Goal: Information Seeking & Learning: Learn about a topic

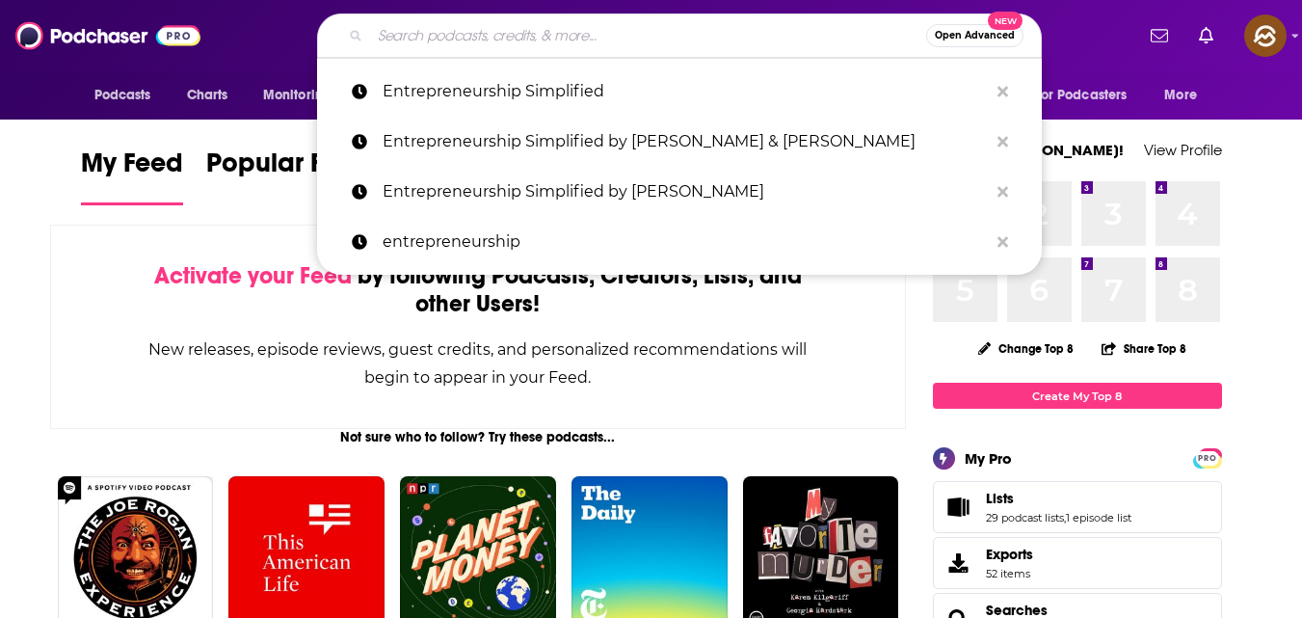
click at [458, 33] on input "Search podcasts, credits, & more..." at bounding box center [648, 35] width 556 height 31
paste input "Online Marketing Made Easy with [PERSON_NAME]"
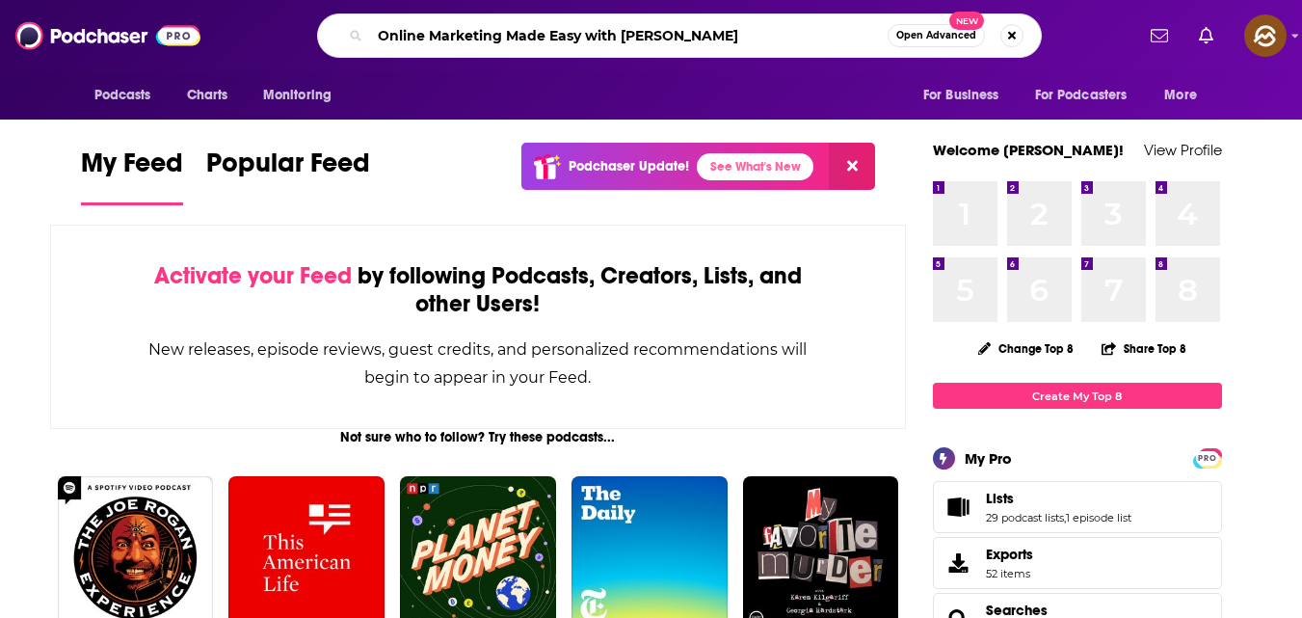
type input "Online Marketing Made Easy with [PERSON_NAME]"
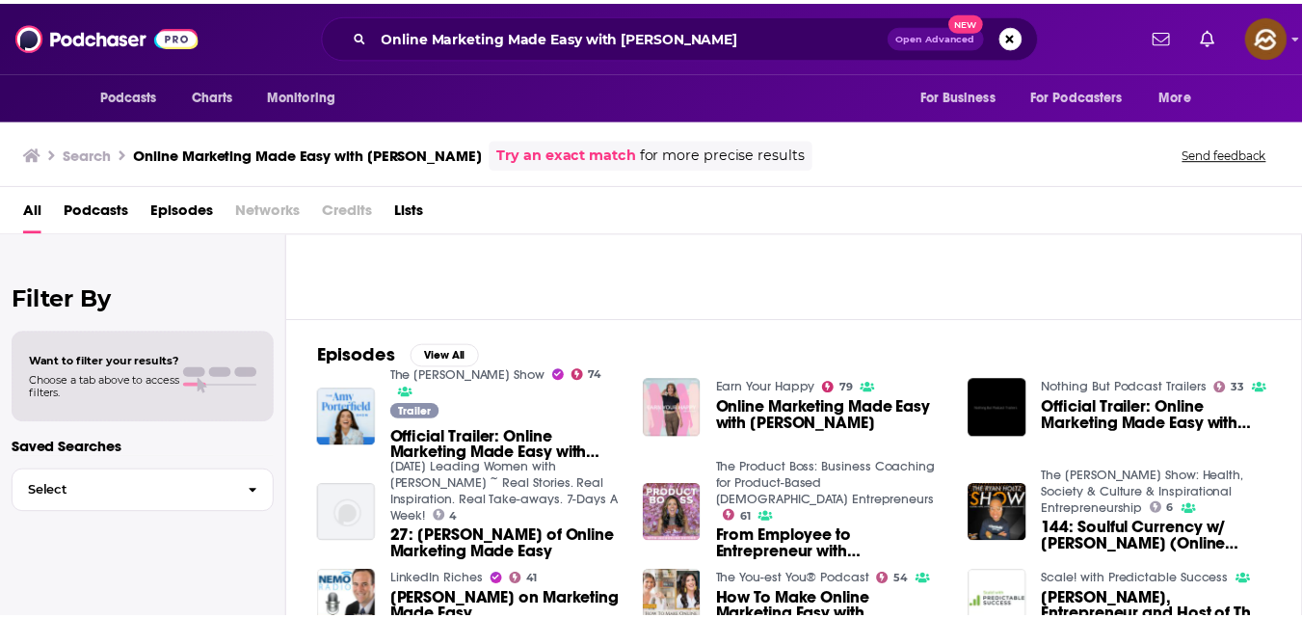
scroll to position [185, 0]
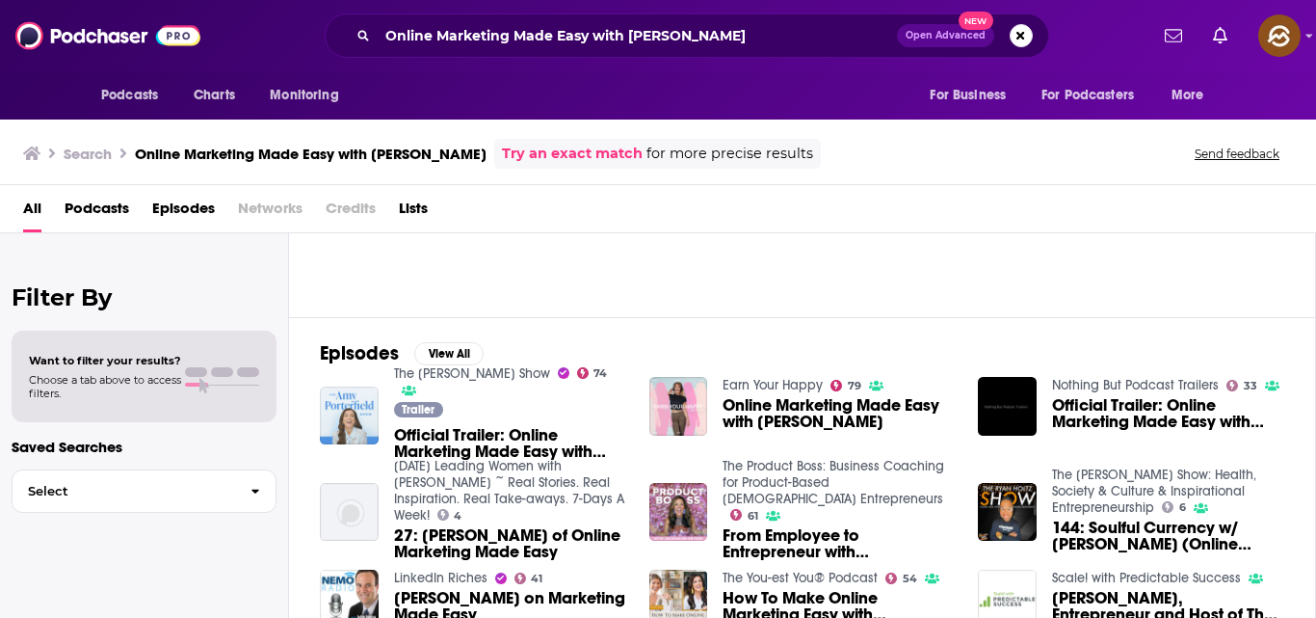
click at [340, 435] on img "Official Trailer: Online Marketing Made Easy with Amy Porterfield" at bounding box center [349, 415] width 59 height 59
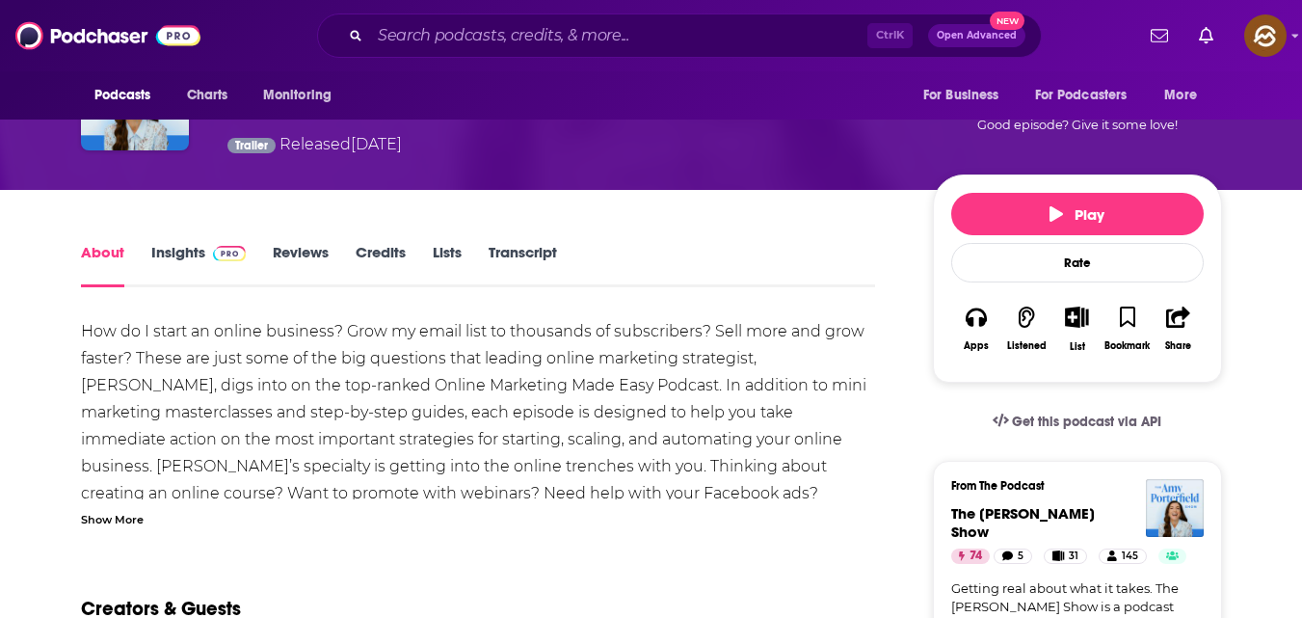
scroll to position [185, 0]
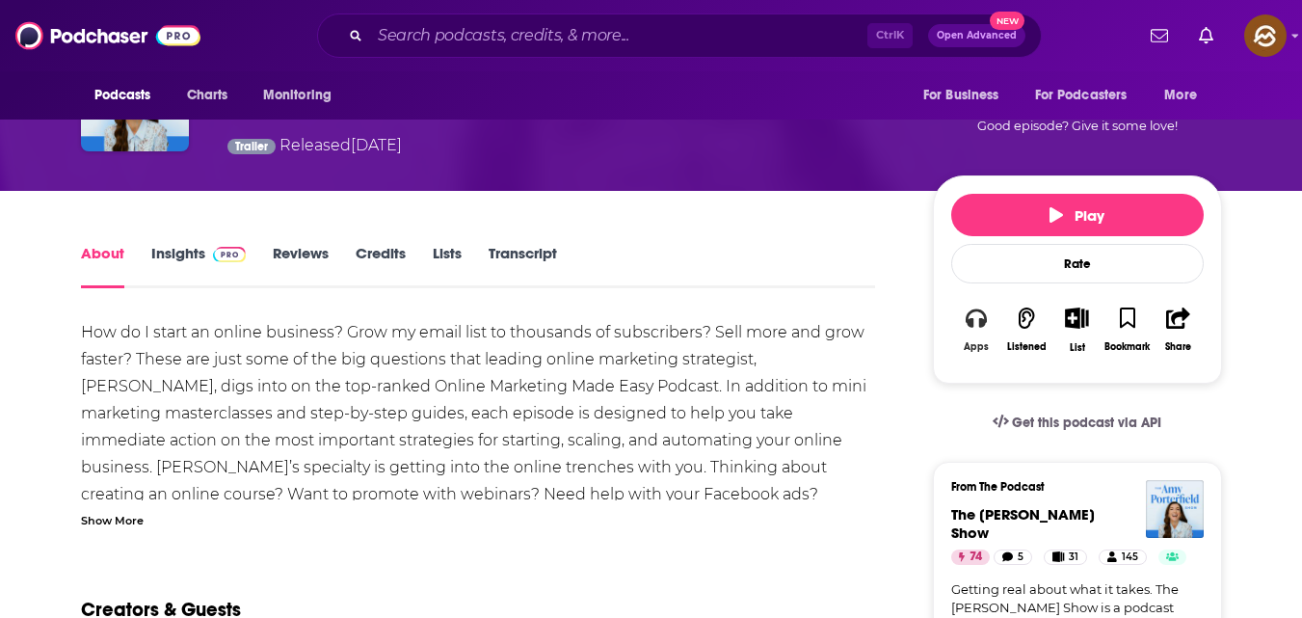
click at [975, 329] on icon "button" at bounding box center [976, 317] width 21 height 21
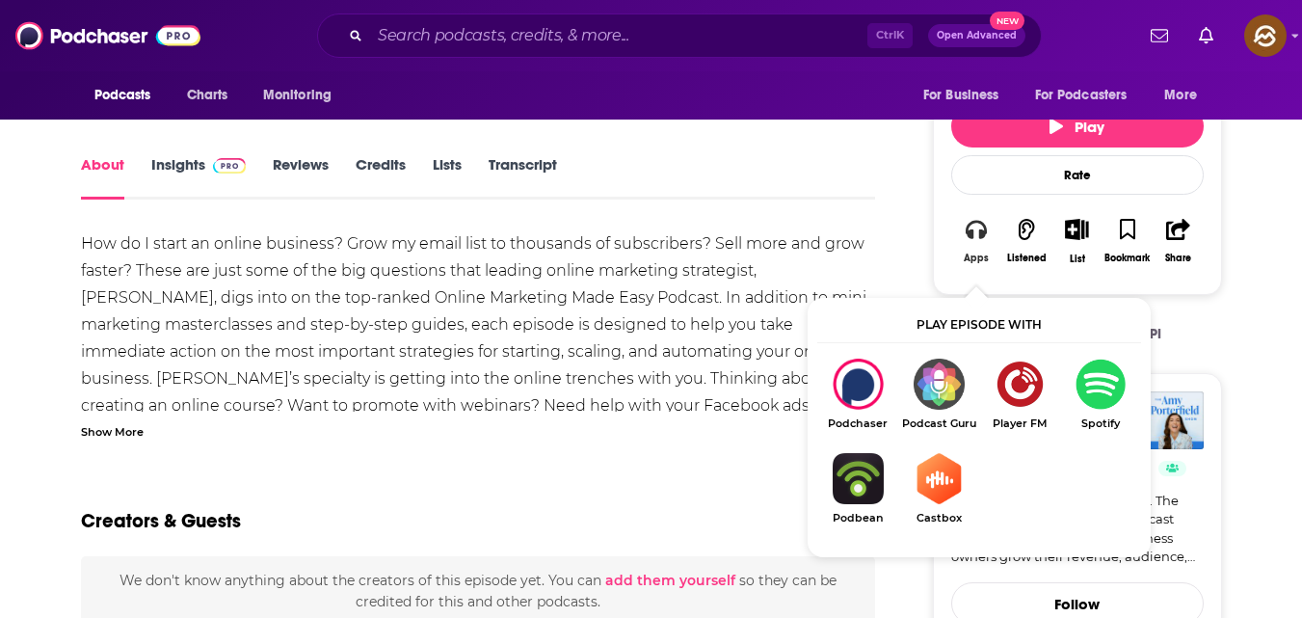
scroll to position [273, 0]
click at [757, 521] on div "Creators & Guests" at bounding box center [478, 509] width 795 height 93
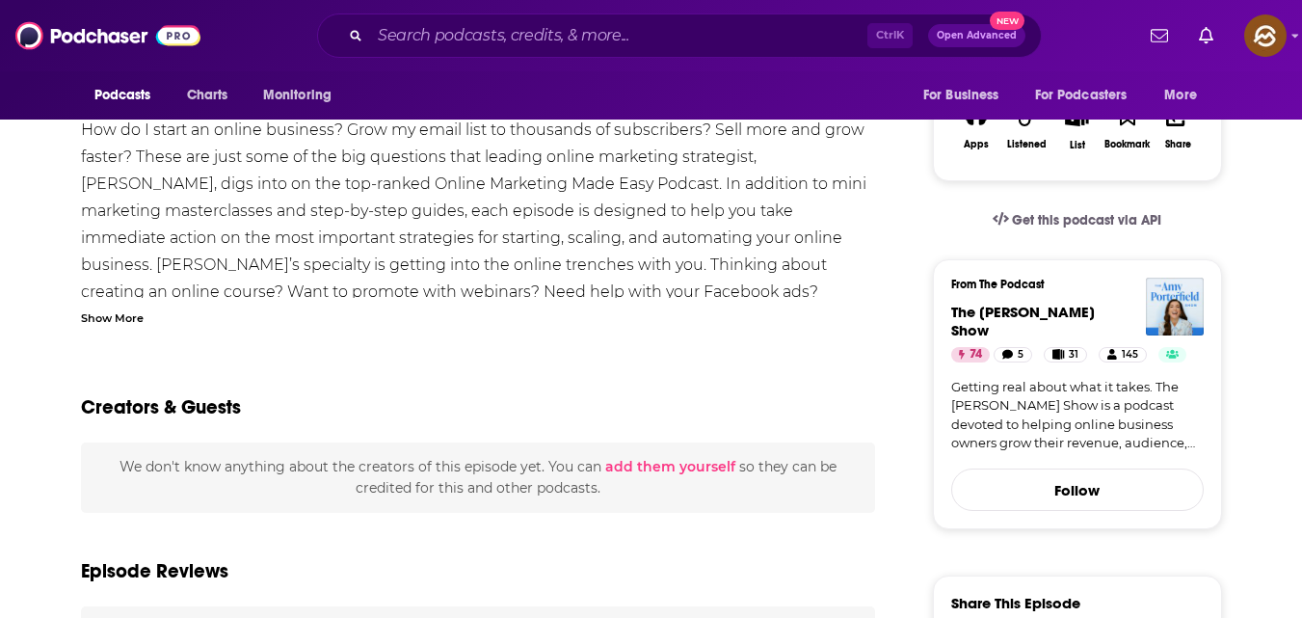
scroll to position [284, 0]
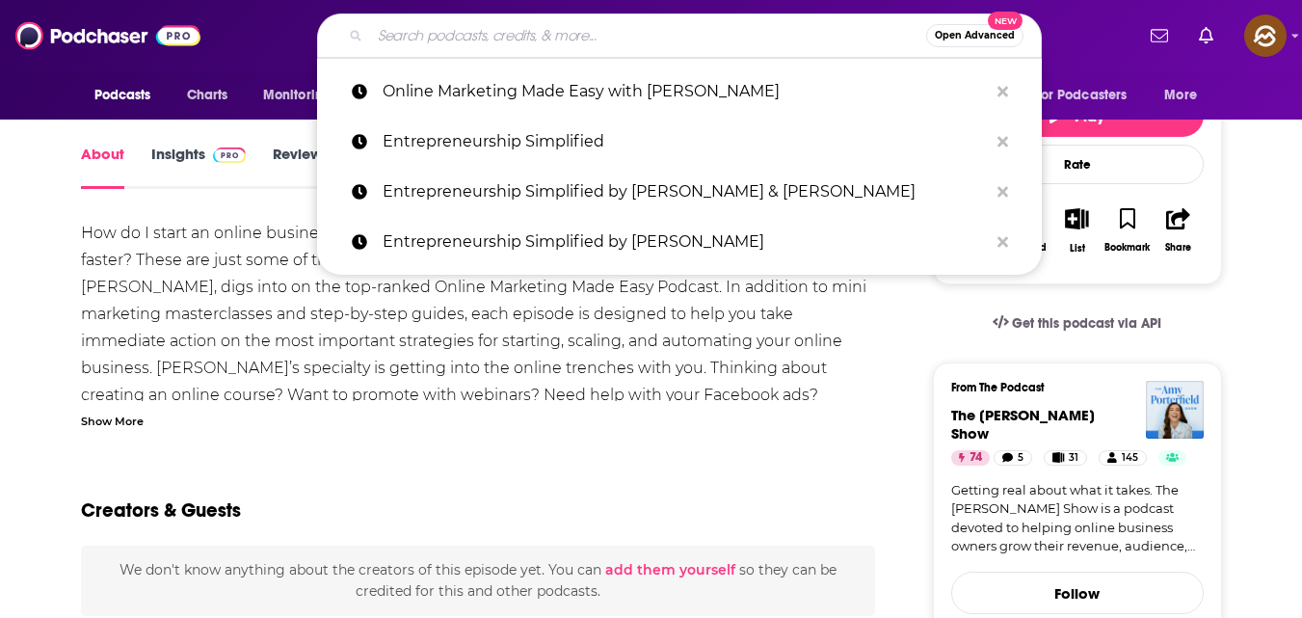
click at [737, 41] on input "Search podcasts, credits, & more..." at bounding box center [648, 35] width 556 height 31
paste input "She Means Business"
type input "She Means Business"
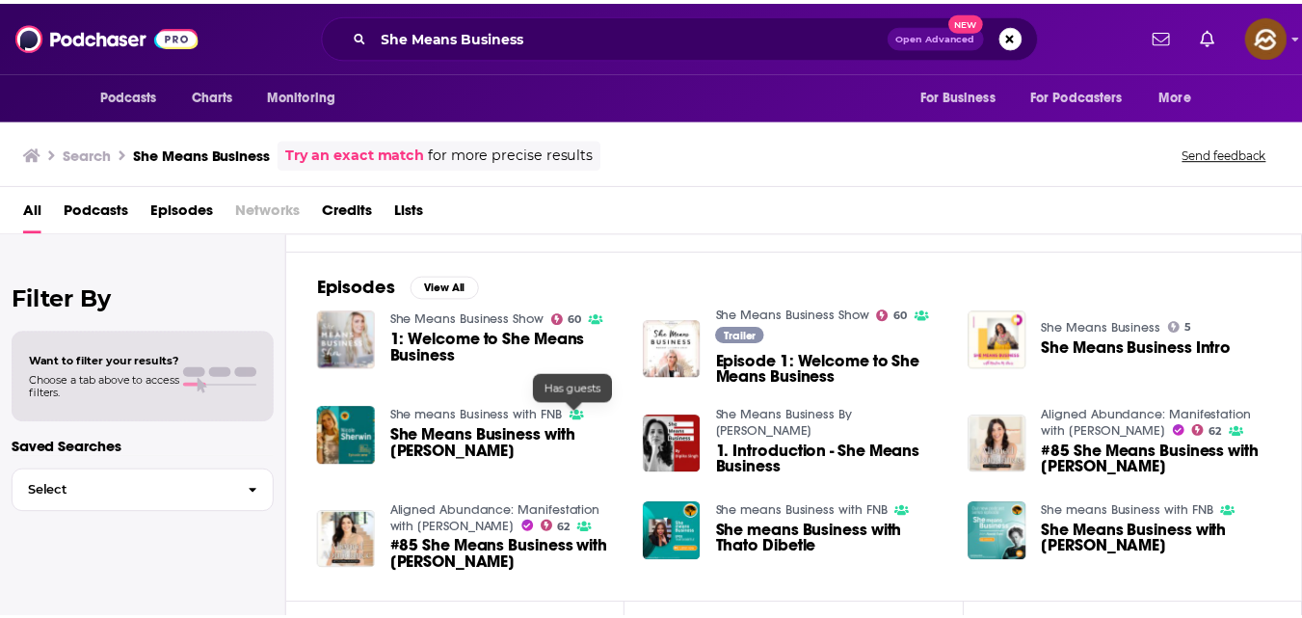
scroll to position [252, 0]
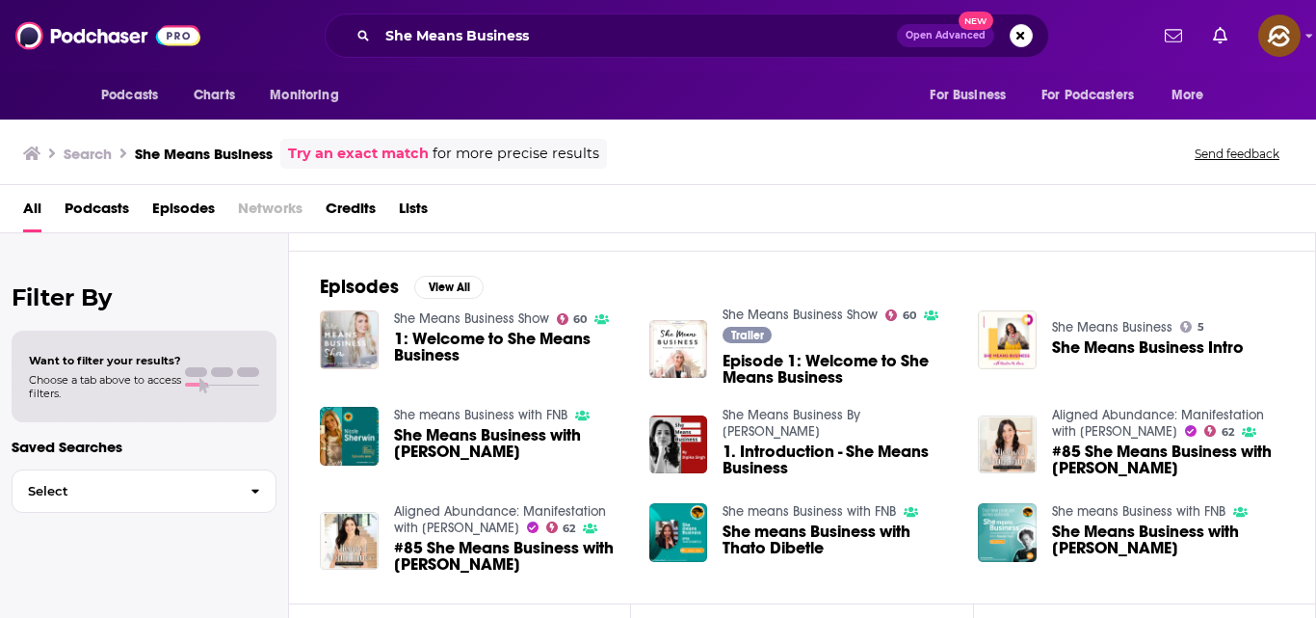
click at [490, 341] on span "1: Welcome to She Means Business" at bounding box center [510, 347] width 232 height 33
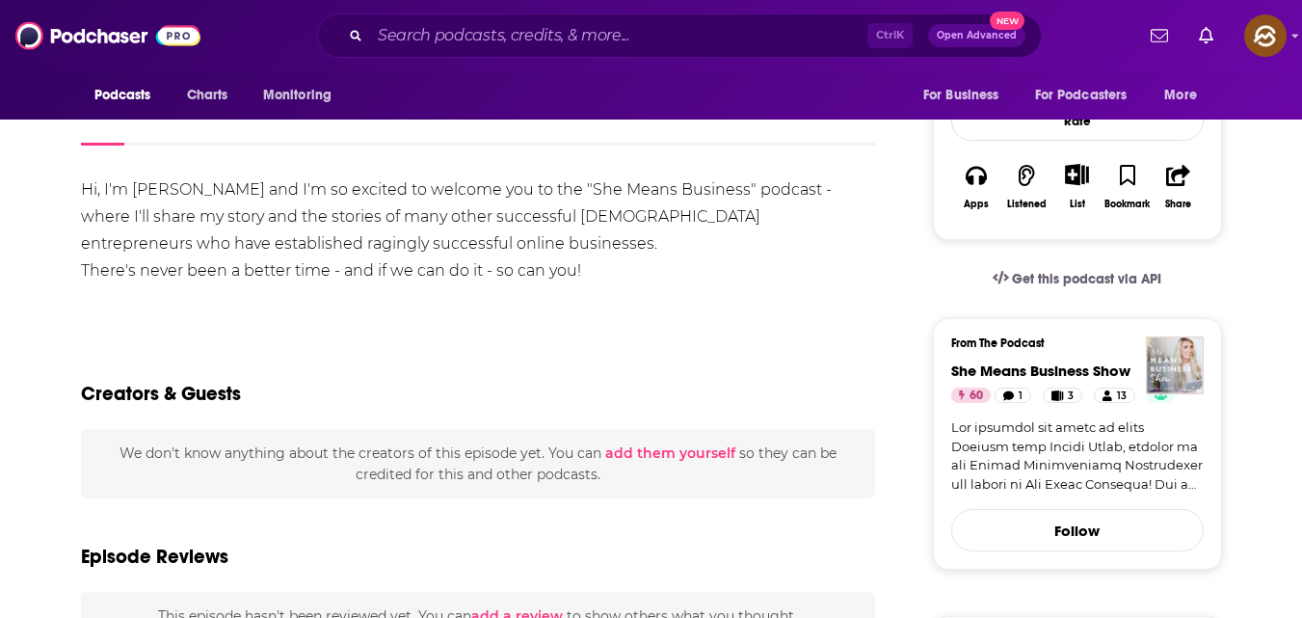
scroll to position [320, 0]
click at [981, 175] on icon "button" at bounding box center [976, 174] width 21 height 19
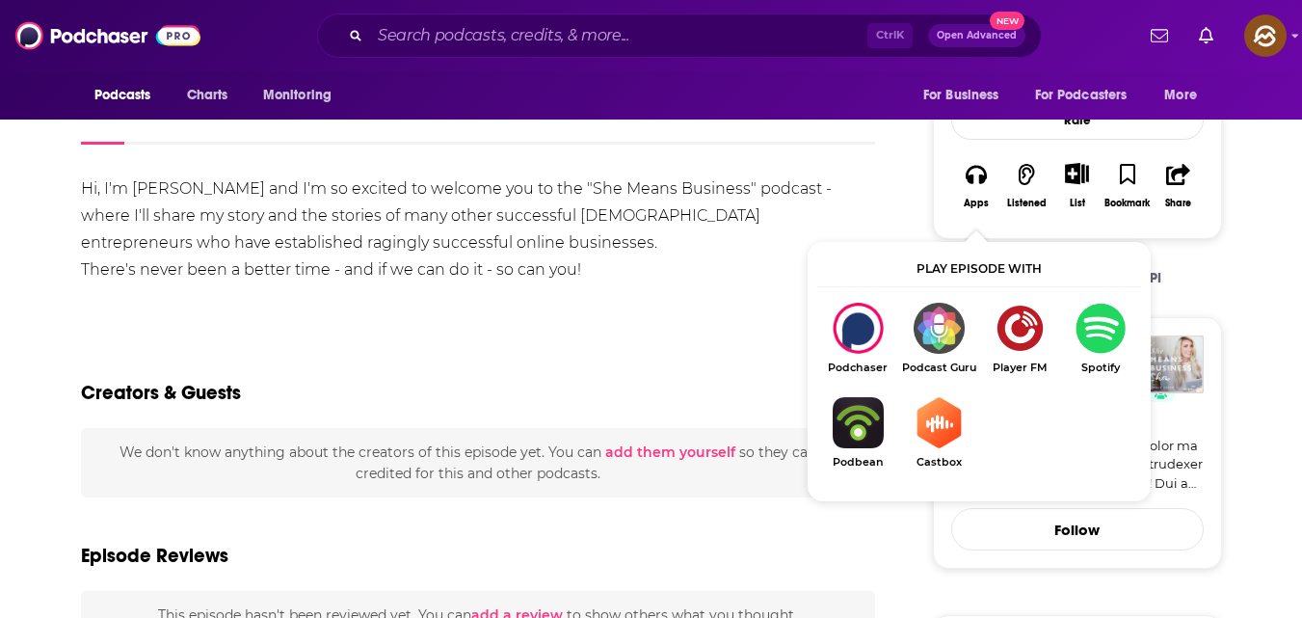
click at [692, 357] on div "Creators & Guests" at bounding box center [478, 380] width 795 height 93
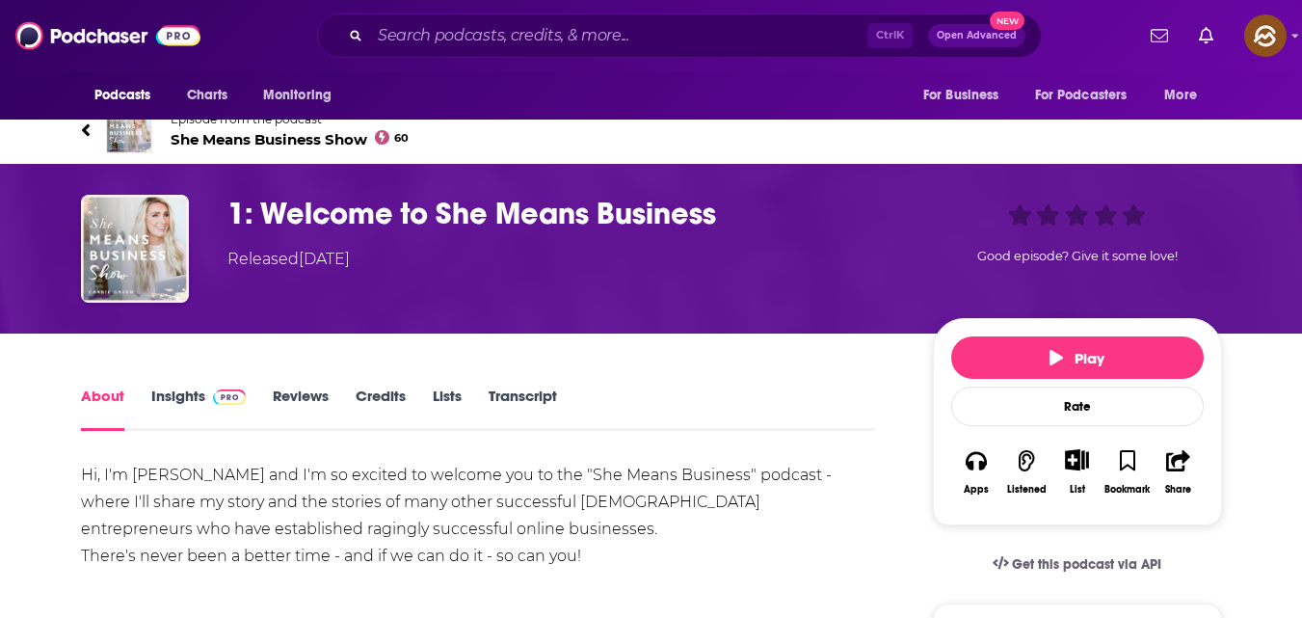
scroll to position [0, 0]
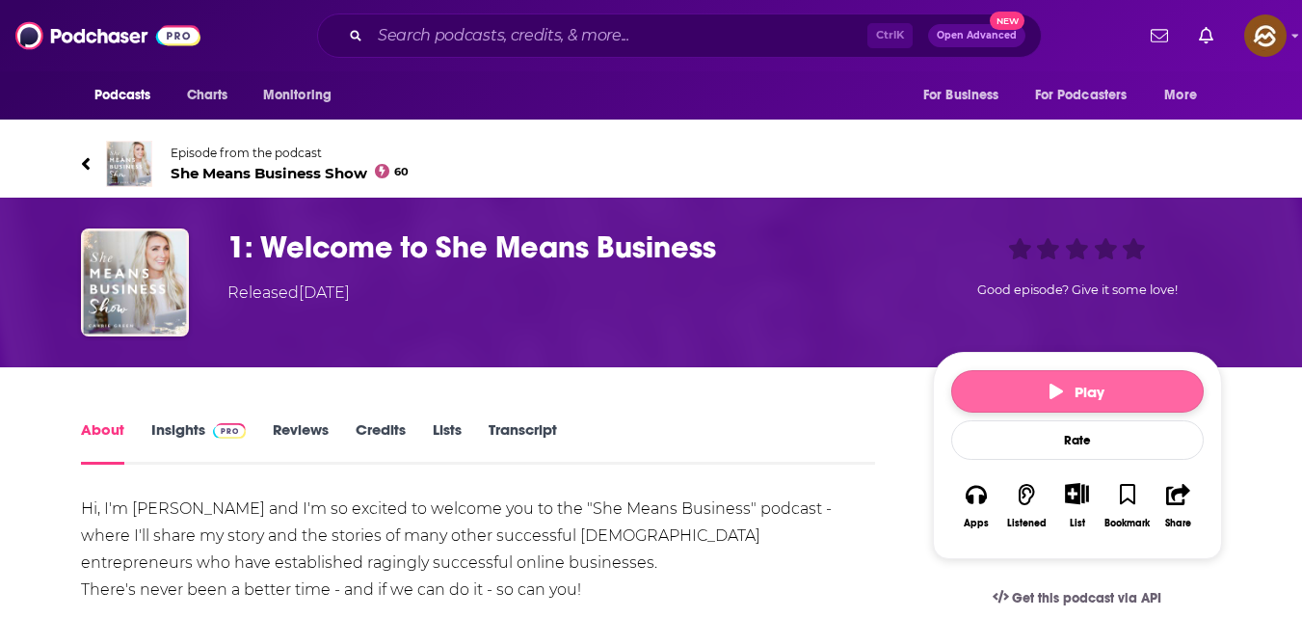
click at [1043, 378] on button "Play" at bounding box center [1077, 391] width 252 height 42
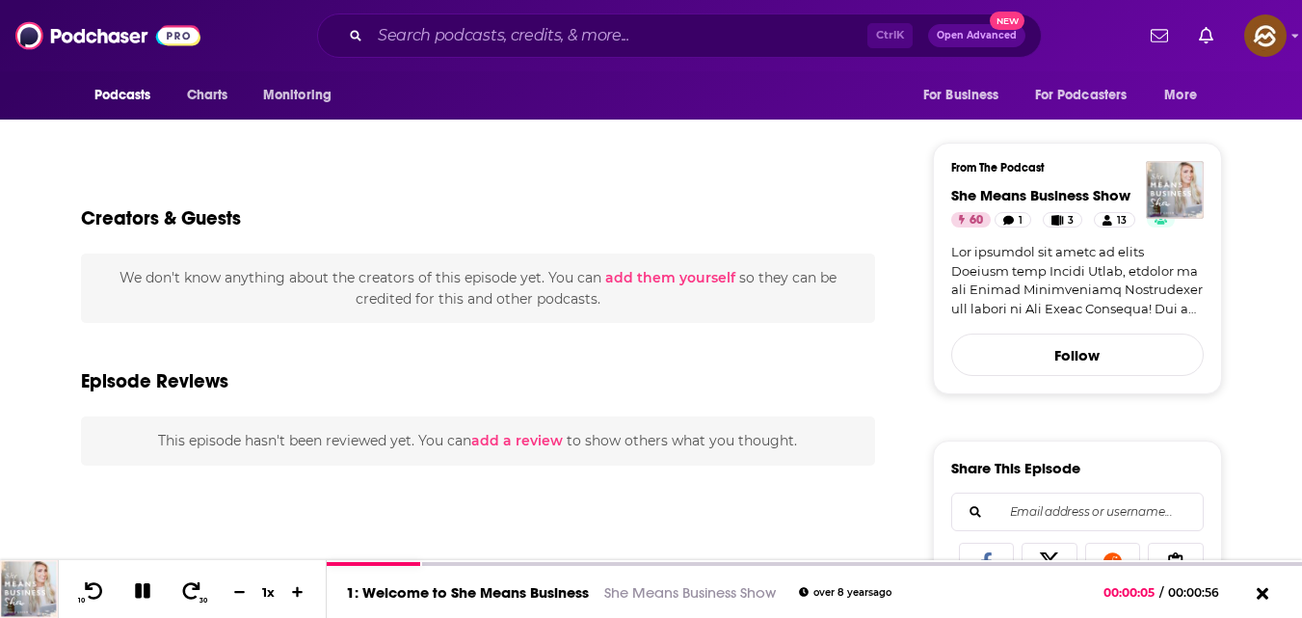
scroll to position [495, 0]
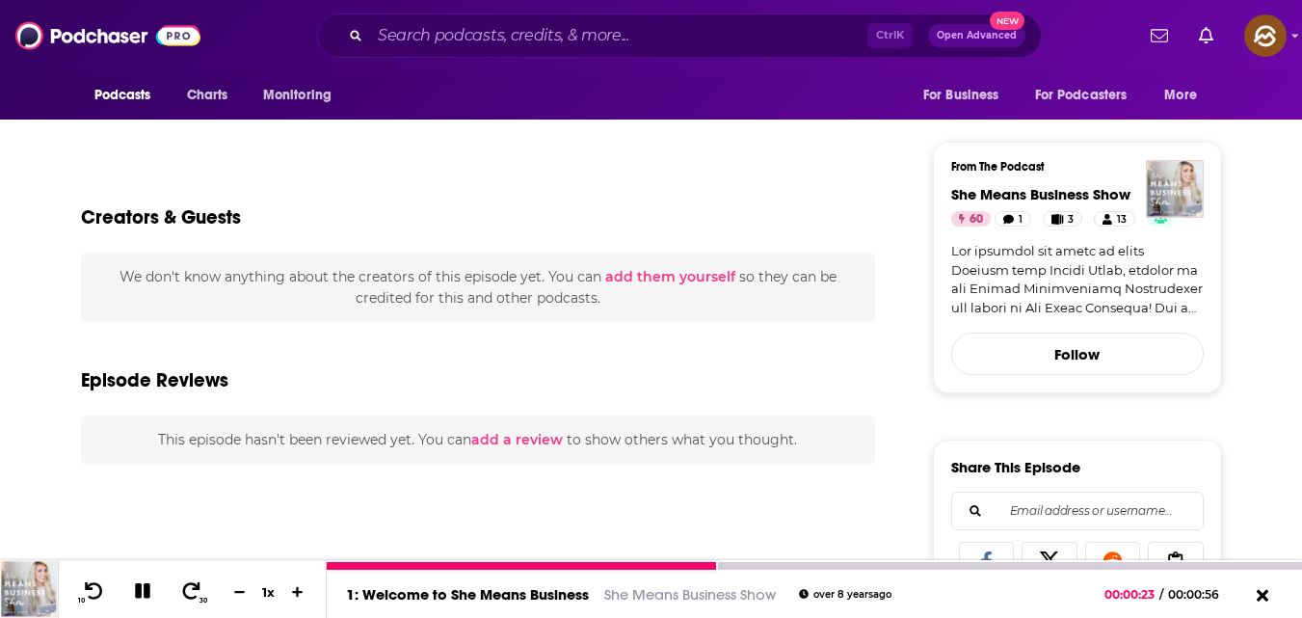
click at [140, 588] on icon at bounding box center [142, 590] width 15 height 15
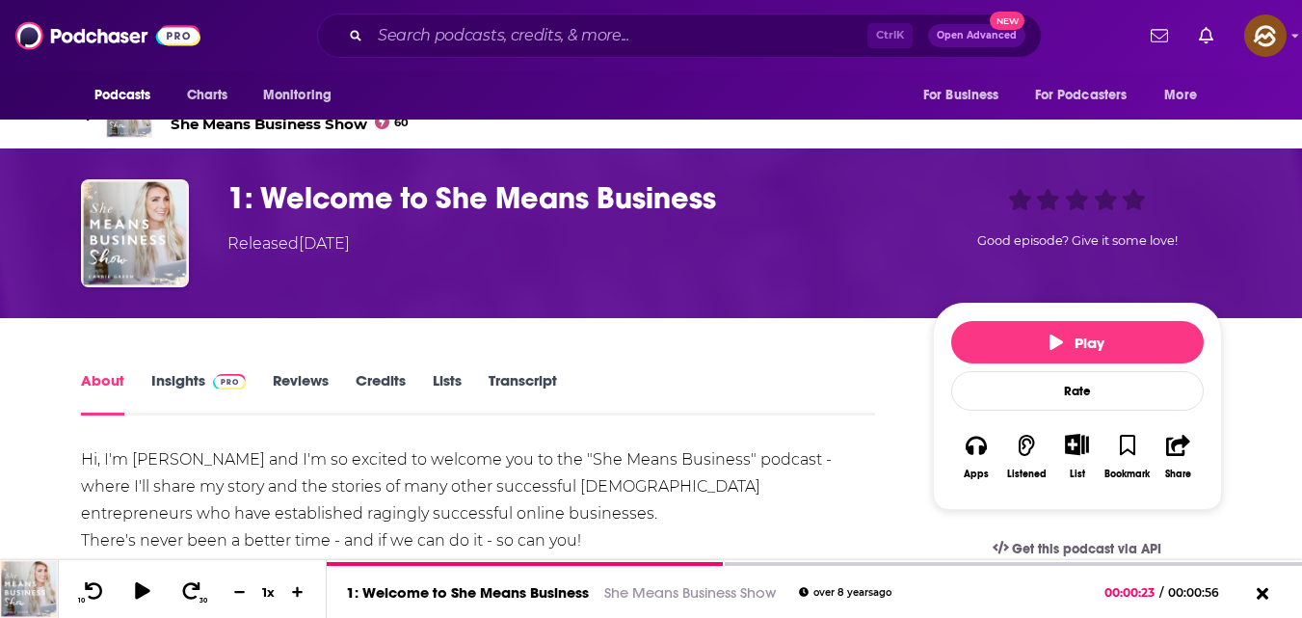
scroll to position [0, 0]
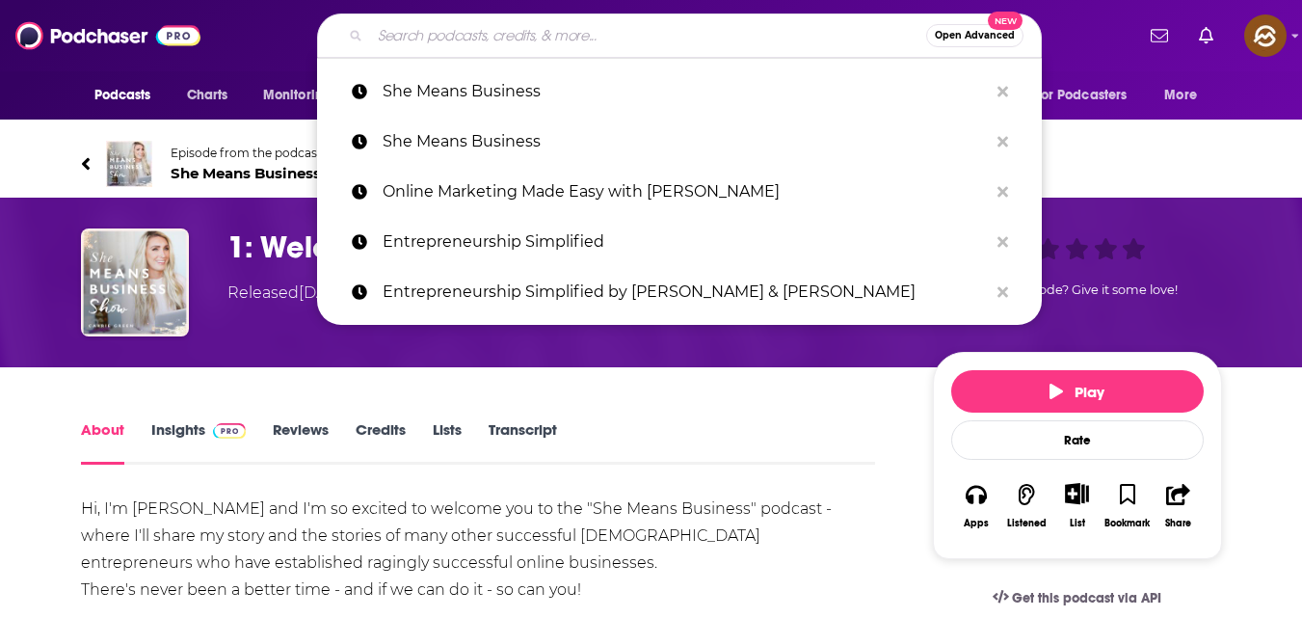
click at [596, 22] on input "Search podcasts, credits, & more..." at bounding box center [648, 35] width 556 height 31
paste input "The Profit Talk: Entrepreneurship With A Profit First Spin"
type input "The Profit Talk: Entrepreneurship With A Profit First Spin"
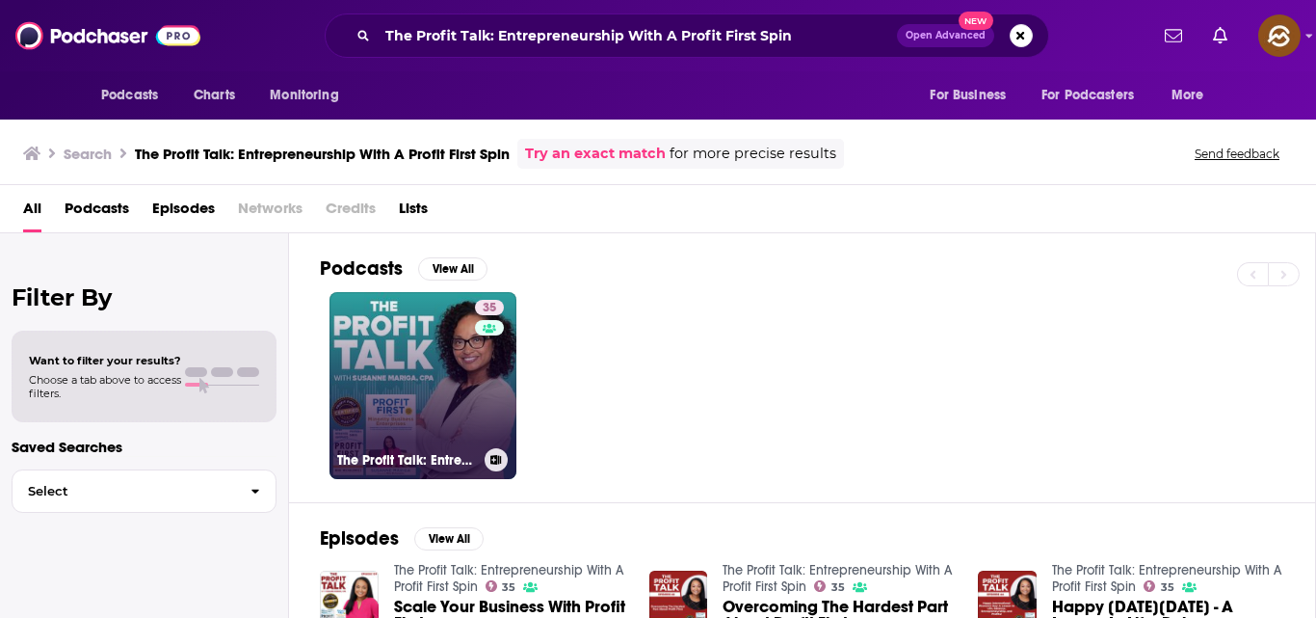
click at [464, 360] on link "35 The Profit Talk: Entrepreneurship With A Profit First Spin" at bounding box center [423, 385] width 187 height 187
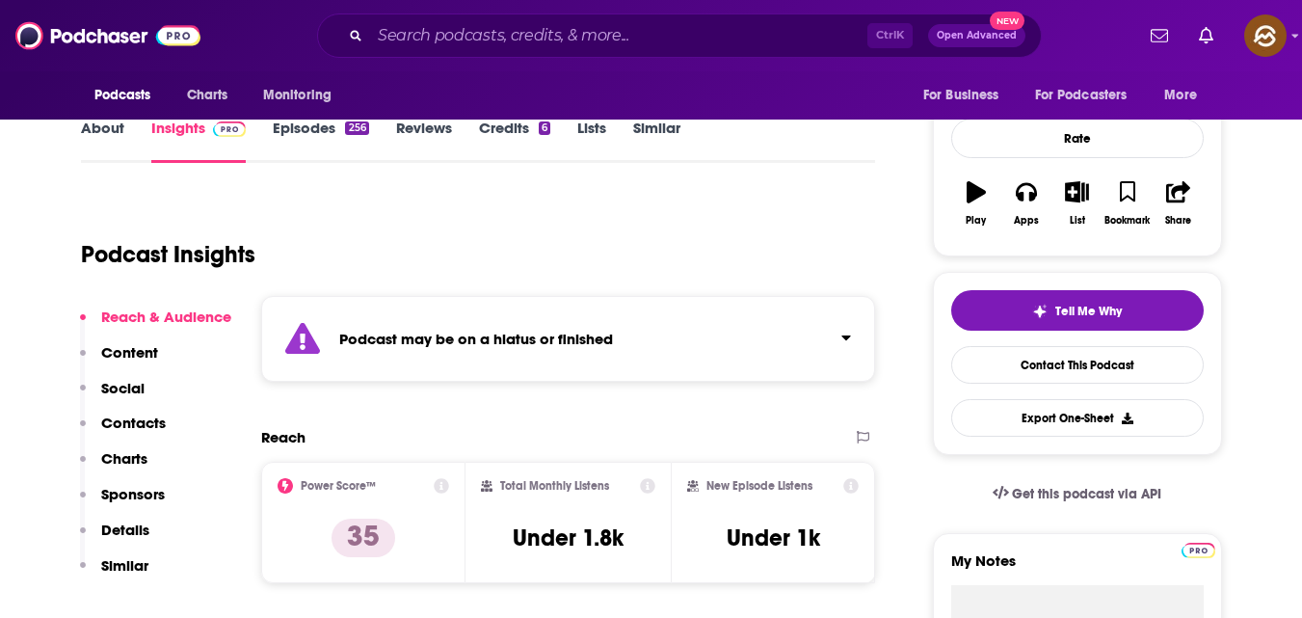
scroll to position [252, 0]
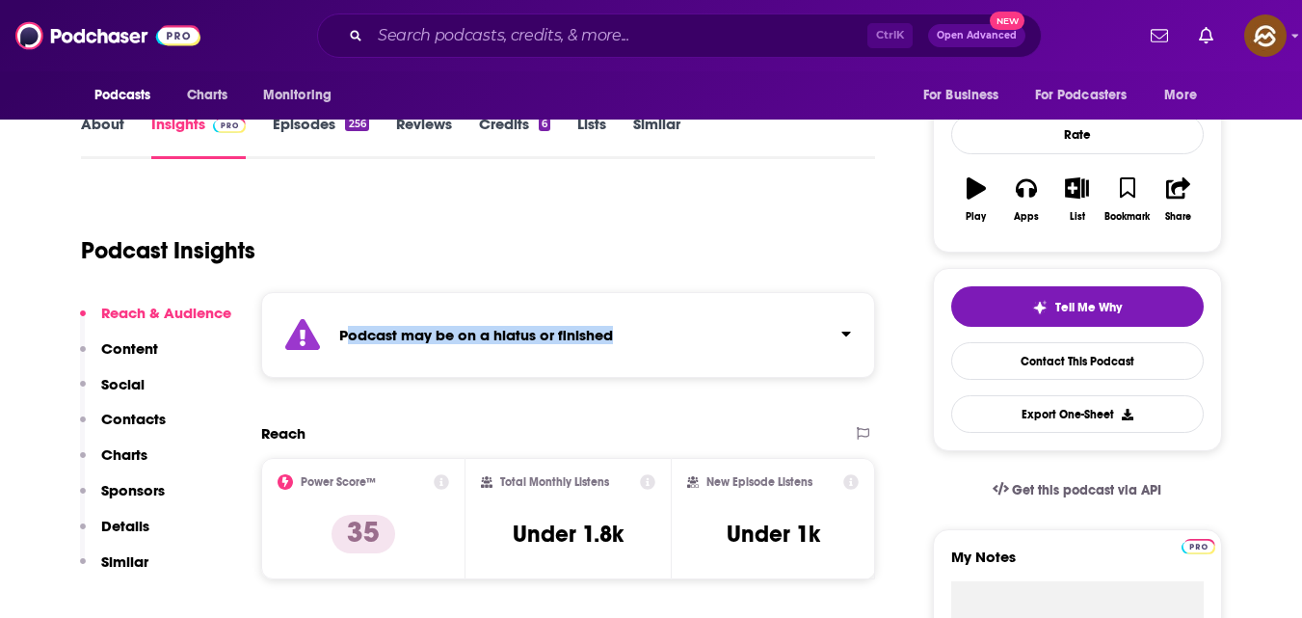
drag, startPoint x: 346, startPoint y: 331, endPoint x: 629, endPoint y: 330, distance: 283.3
click at [629, 330] on div "Podcast may be on a hiatus or finished" at bounding box center [568, 335] width 615 height 86
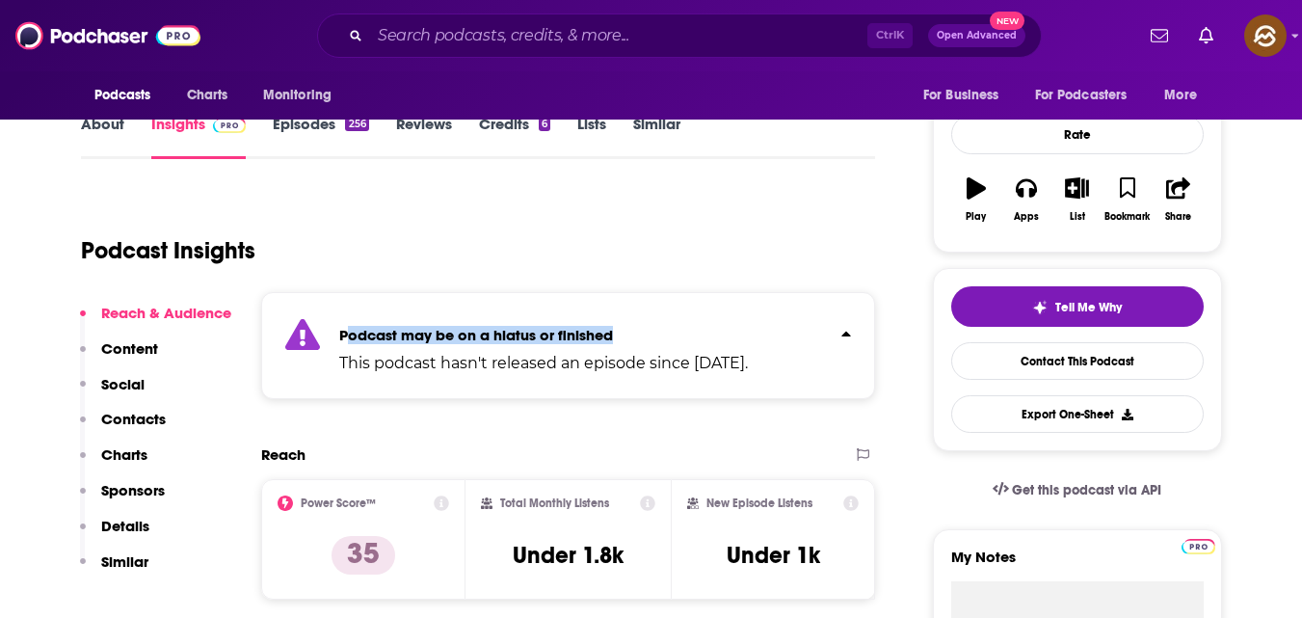
copy strong "odcast may be on a hiatus or finished"
